Goal: Communication & Community: Answer question/provide support

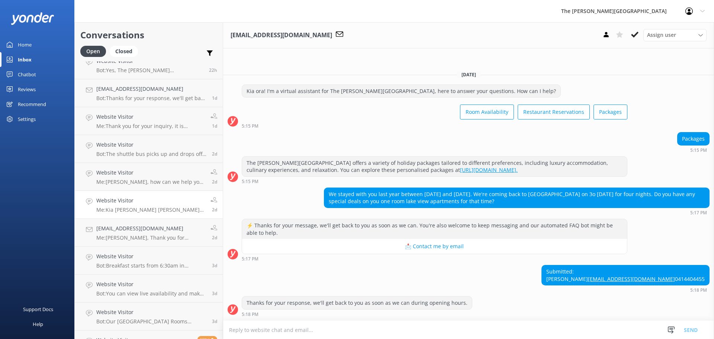
scroll to position [169, 0]
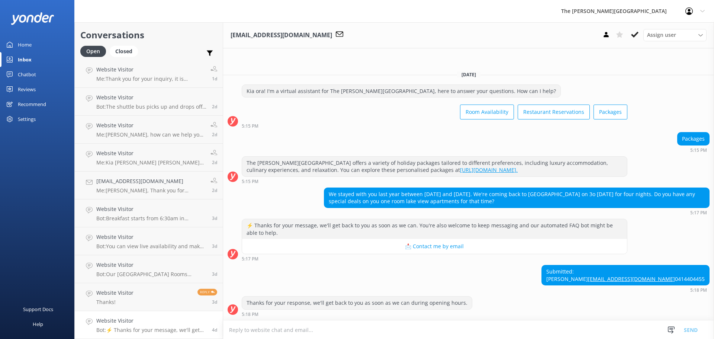
click at [150, 323] on h4 "Website Visitor" at bounding box center [151, 320] width 110 height 8
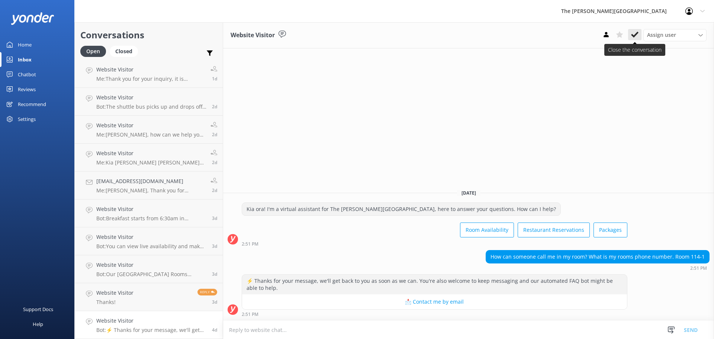
click at [634, 32] on icon at bounding box center [634, 34] width 7 height 7
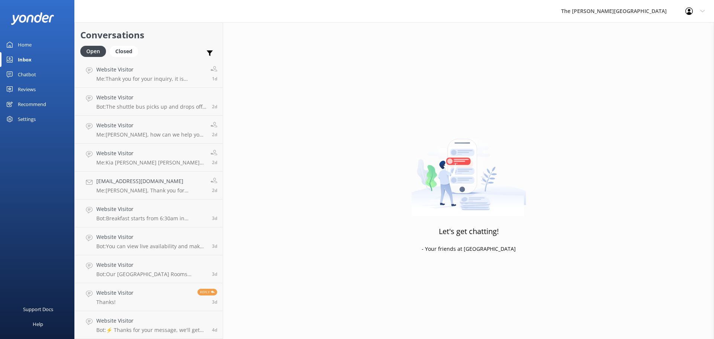
scroll to position [141, 0]
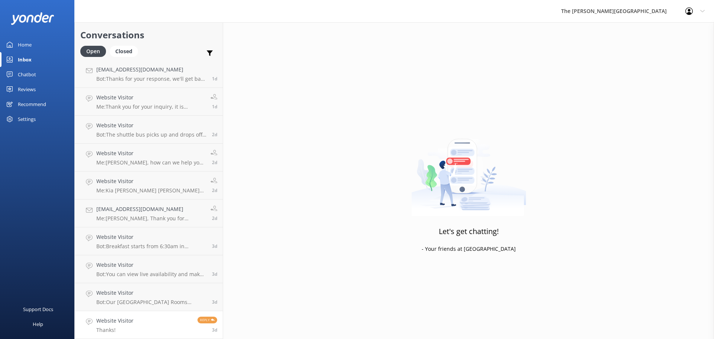
click at [155, 326] on link "Website Visitor Thanks! Reply 3d" at bounding box center [149, 325] width 148 height 28
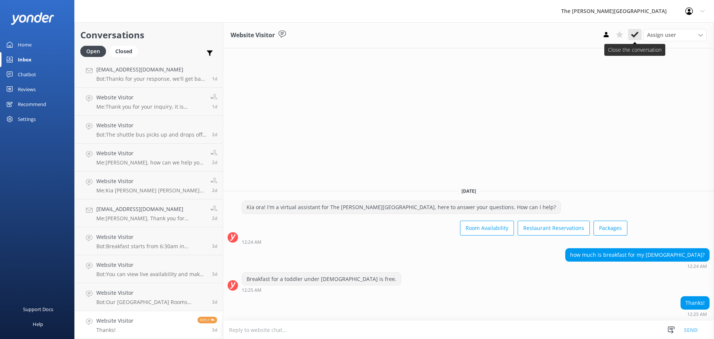
click at [638, 33] on button at bounding box center [634, 34] width 13 height 11
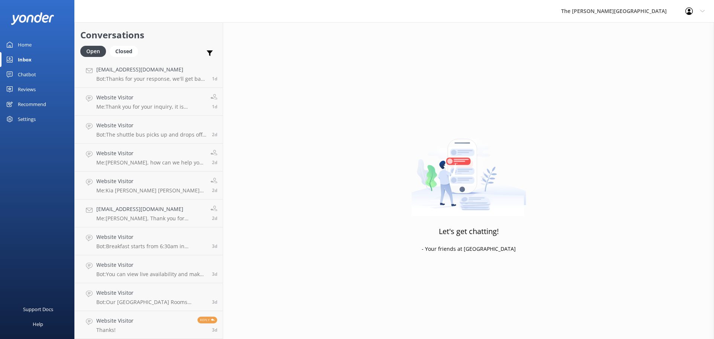
scroll to position [113, 0]
click at [148, 321] on h4 "Website Visitor" at bounding box center [151, 320] width 110 height 8
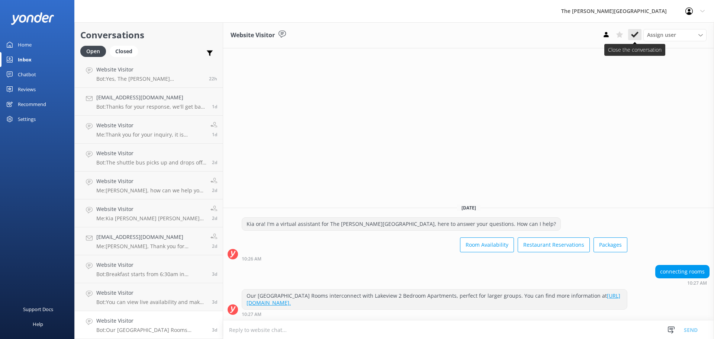
click at [632, 38] on icon at bounding box center [634, 34] width 7 height 7
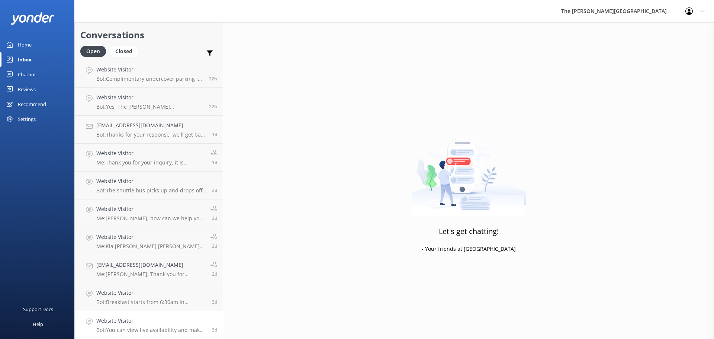
scroll to position [85, 0]
click at [131, 329] on p "Bot: You can view live availability and make your reservation online at [URL][D…" at bounding box center [151, 329] width 110 height 7
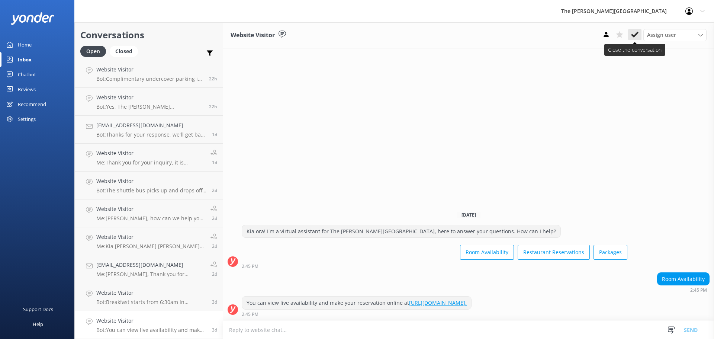
click at [631, 34] on button at bounding box center [634, 34] width 13 height 11
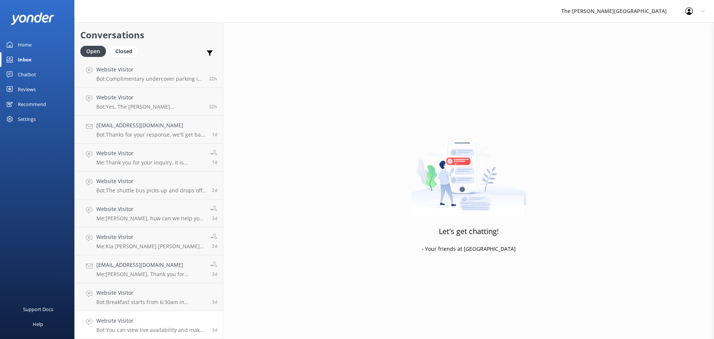
scroll to position [57, 0]
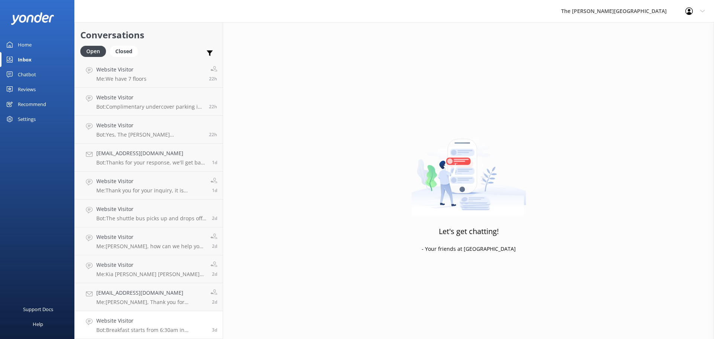
click at [135, 327] on p "Bot: Breakfast starts from 6:30am in Summer and Spring, and from 7:00am in Autu…" at bounding box center [151, 329] width 110 height 7
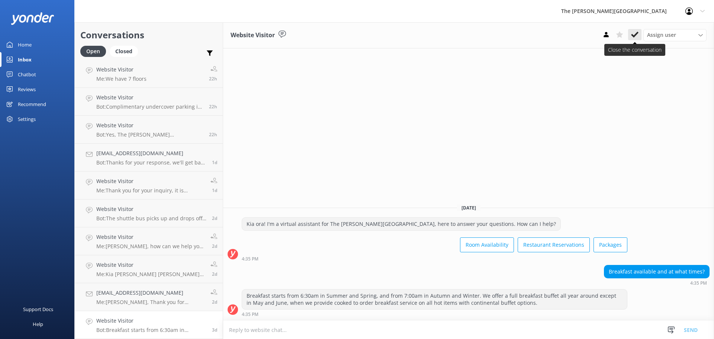
click at [634, 35] on icon at bounding box center [634, 34] width 7 height 7
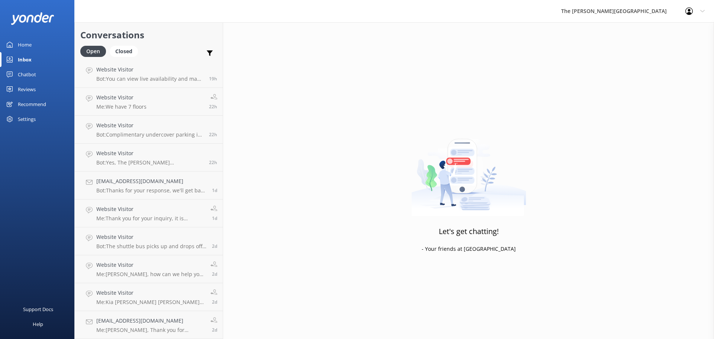
scroll to position [29, 0]
click at [132, 325] on div "[EMAIL_ADDRESS][DOMAIN_NAME] Me: [PERSON_NAME], Thank you for choosing The [PER…" at bounding box center [150, 324] width 109 height 16
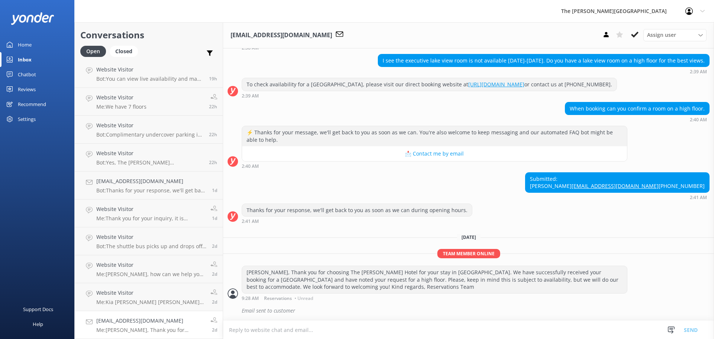
scroll to position [84, 0]
click at [637, 34] on use at bounding box center [634, 35] width 7 height 6
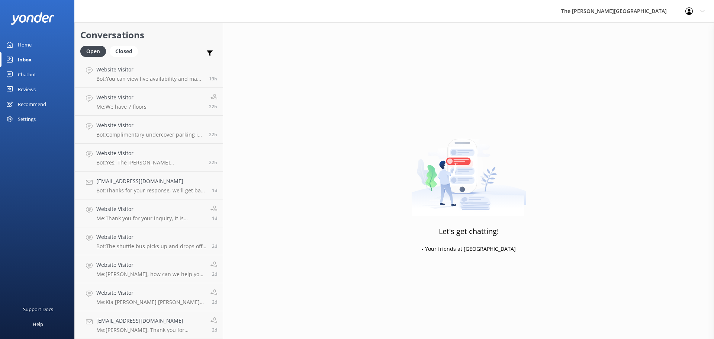
scroll to position [1, 0]
click at [135, 316] on link "Website Visitor Me: Kia [PERSON_NAME] [PERSON_NAME], Thank you for your message…" at bounding box center [149, 325] width 148 height 28
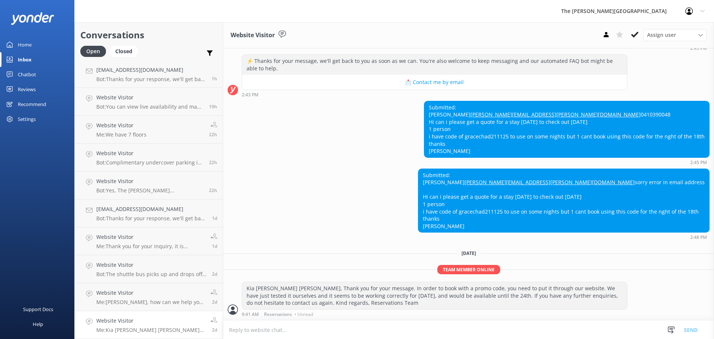
scroll to position [170, 0]
click at [168, 331] on p "Me: Kia [PERSON_NAME] [PERSON_NAME], Thank you for your message. In order to bo…" at bounding box center [150, 329] width 109 height 7
click at [167, 314] on link "Website Visitor Me: Kia [PERSON_NAME] [PERSON_NAME], Thank you for your message…" at bounding box center [149, 325] width 148 height 28
click at [171, 299] on p "Me: [PERSON_NAME], how can we help you [DATE]? If you would like to contact rec…" at bounding box center [150, 302] width 109 height 7
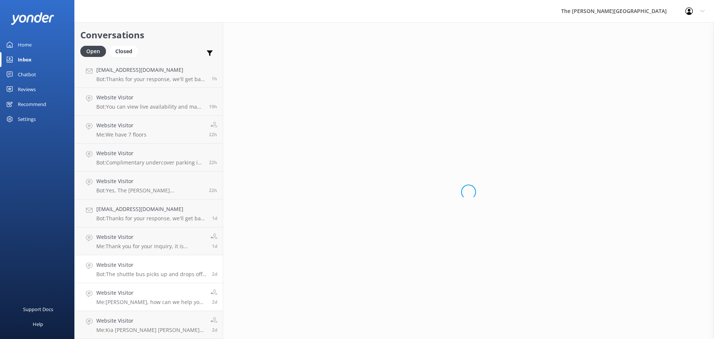
click at [175, 275] on p "Bot: The shuttle bus picks up and drops off outside the [PERSON_NAME][GEOGRAPHI…" at bounding box center [151, 274] width 110 height 7
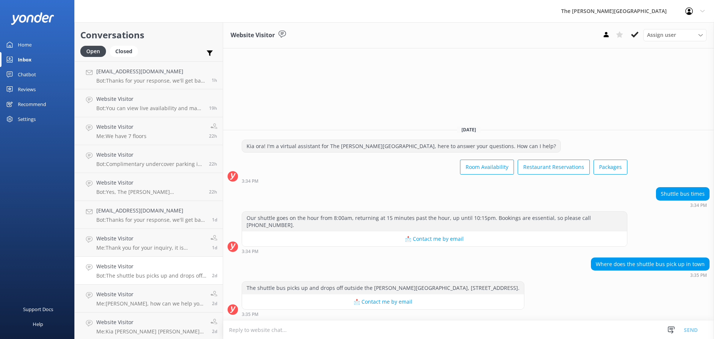
scroll to position [1, 0]
click at [168, 328] on p "Me: Kia [PERSON_NAME] [PERSON_NAME], Thank you for your message. In order to bo…" at bounding box center [150, 329] width 109 height 7
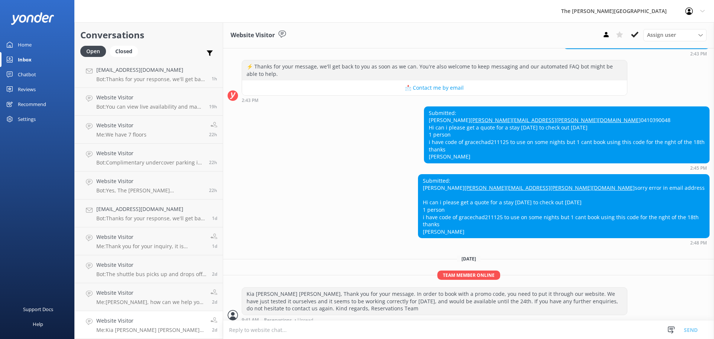
scroll to position [170, 0]
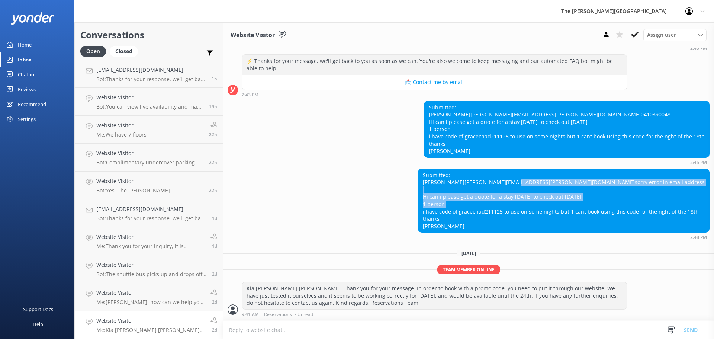
click at [484, 140] on div "[DATE] Kia ora! I'm a virtual assistant for The [PERSON_NAME][GEOGRAPHIC_DATA],…" at bounding box center [468, 117] width 491 height 405
